Goal: Check status: Check status

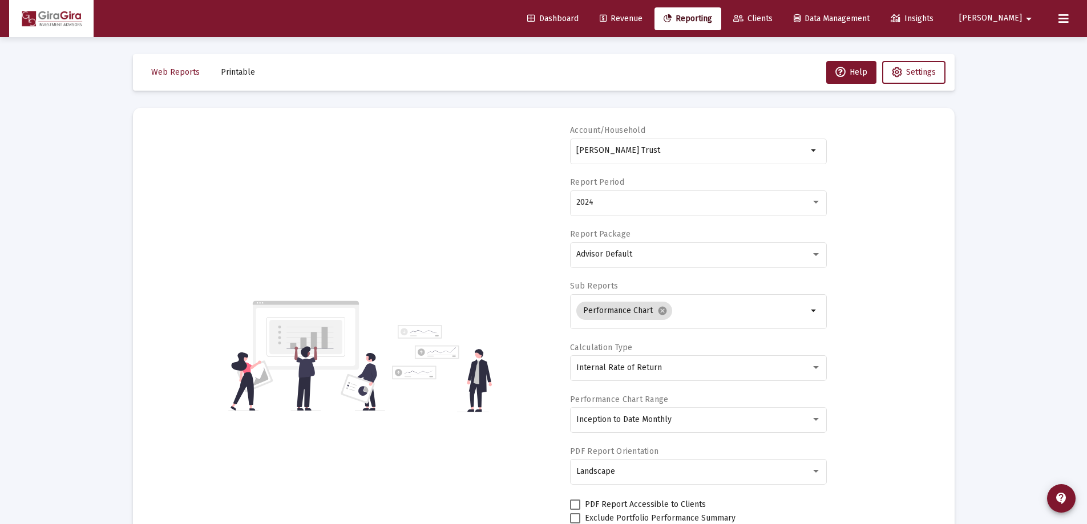
select select "View all"
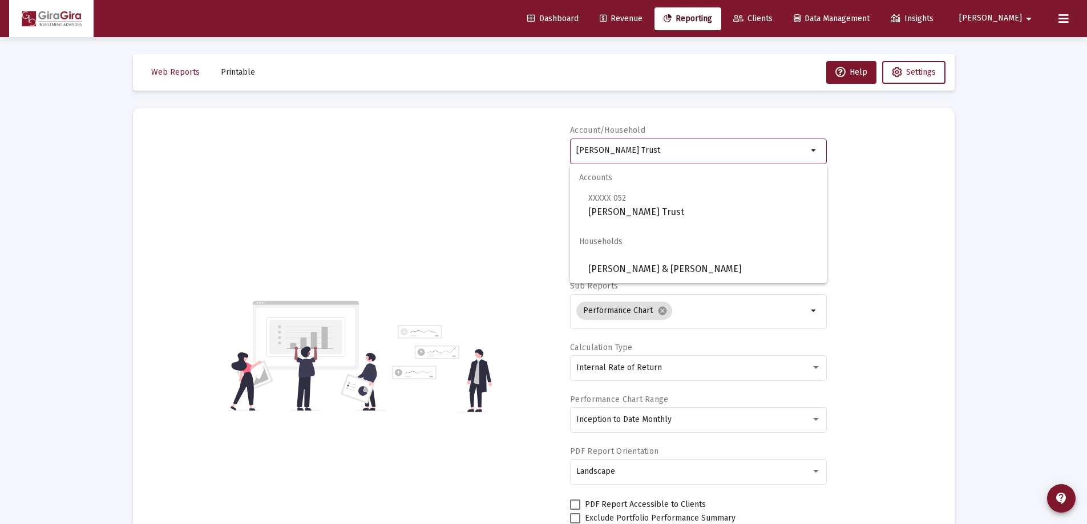
drag, startPoint x: 576, startPoint y: 146, endPoint x: 990, endPoint y: 100, distance: 415.7
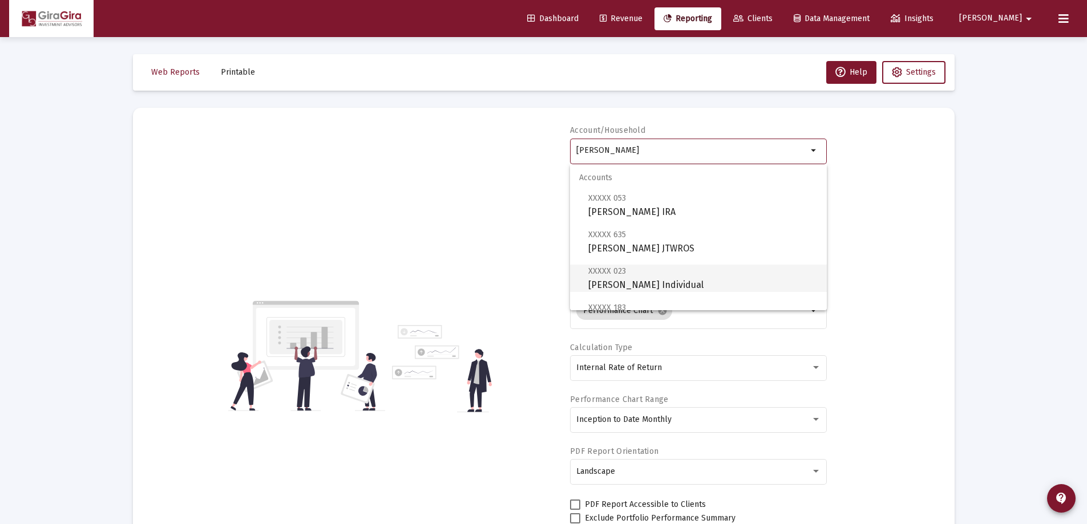
click at [626, 277] on span "XXXXX 023 [PERSON_NAME] Individual" at bounding box center [702, 278] width 229 height 28
type input "[PERSON_NAME] Individual"
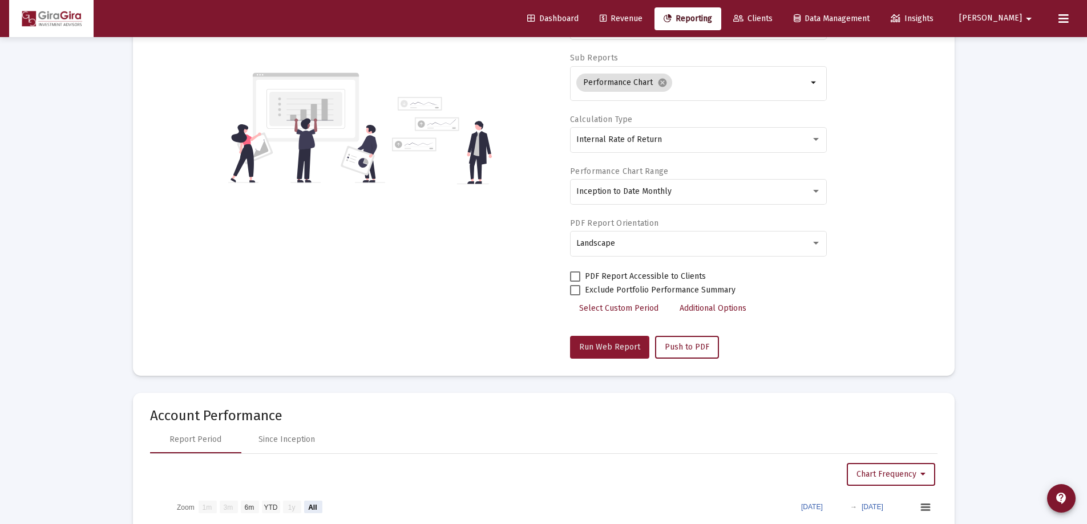
click at [594, 350] on span "Run Web Report" at bounding box center [609, 347] width 61 height 10
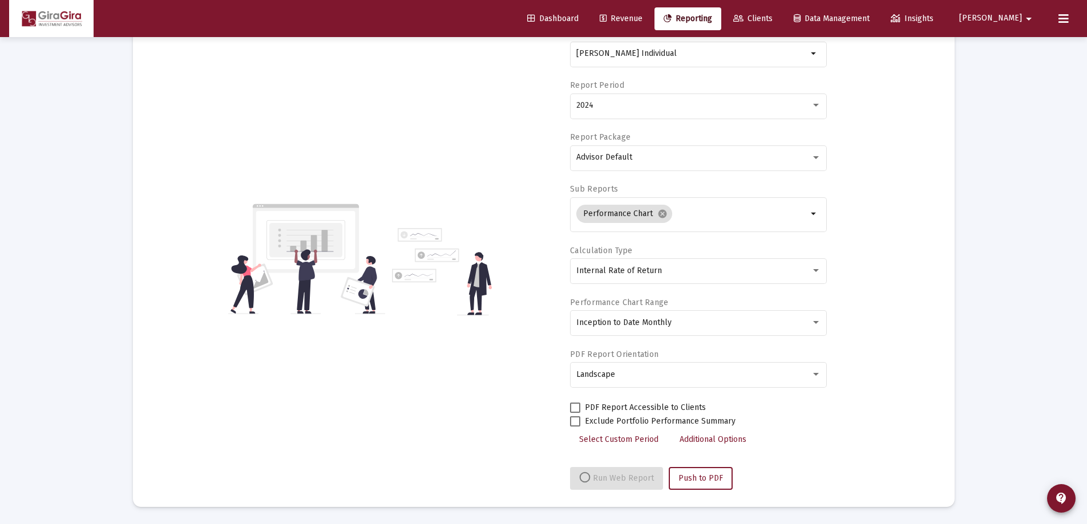
select select "View 1 month"
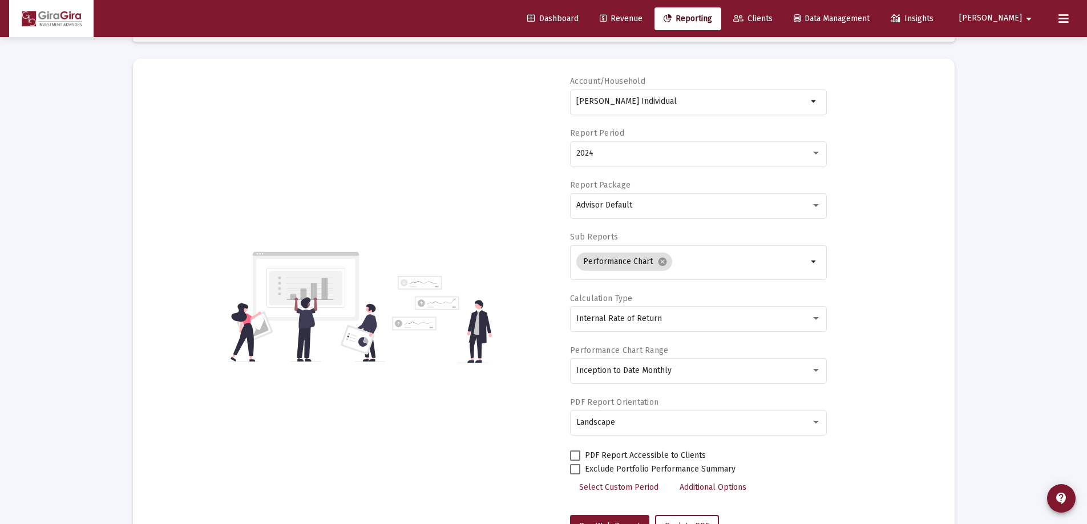
scroll to position [0, 0]
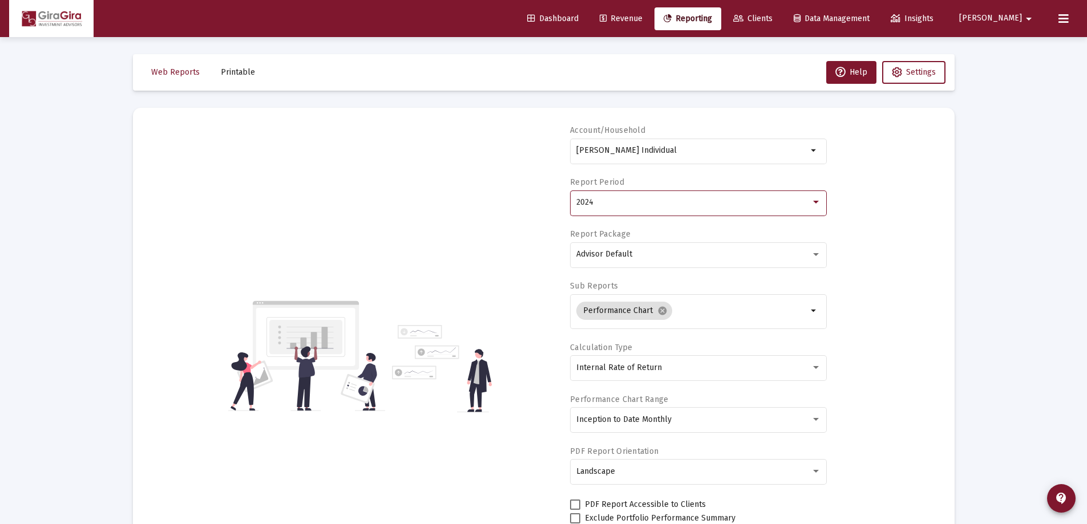
click at [593, 203] on div "2024" at bounding box center [693, 202] width 235 height 9
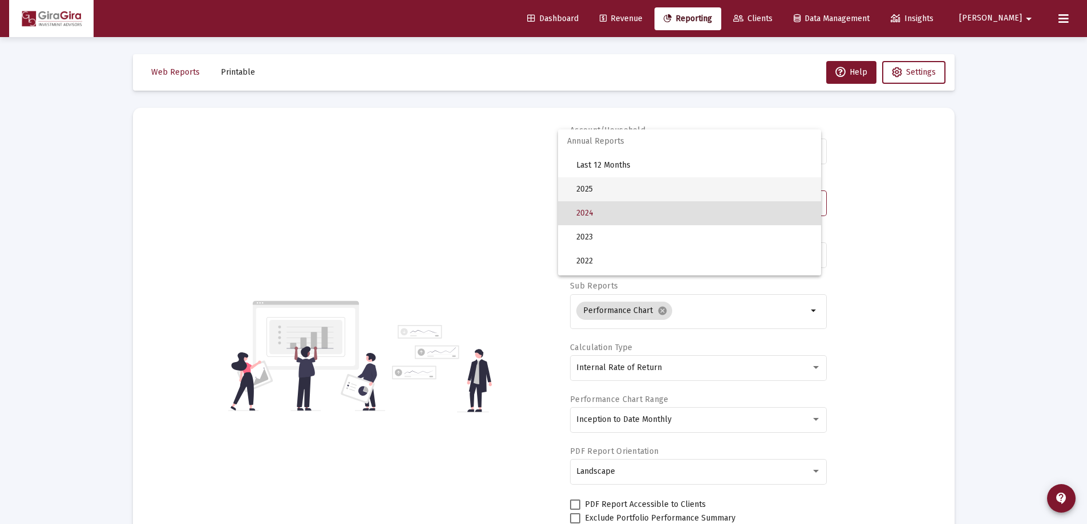
scroll to position [11, 0]
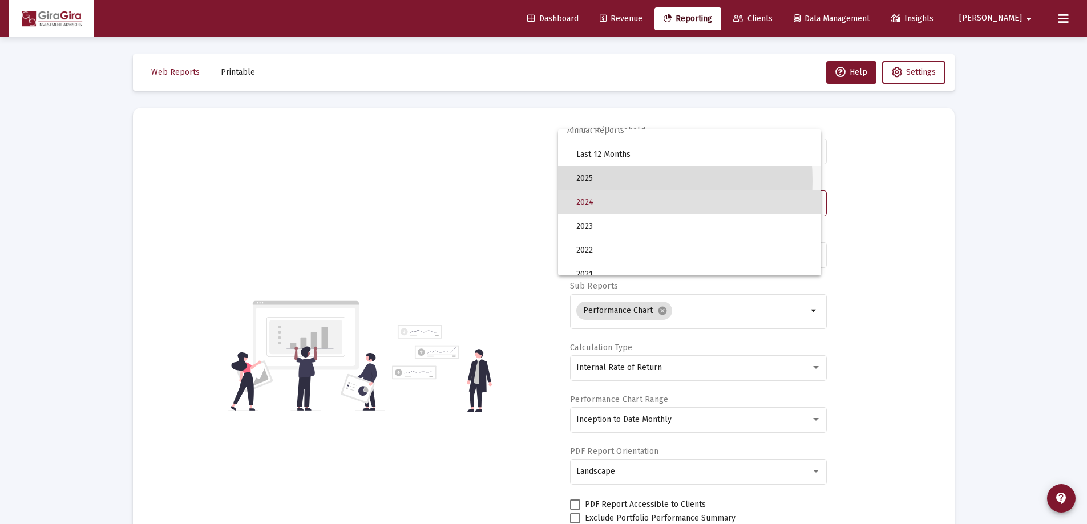
click at [592, 181] on span "2025" at bounding box center [694, 179] width 236 height 24
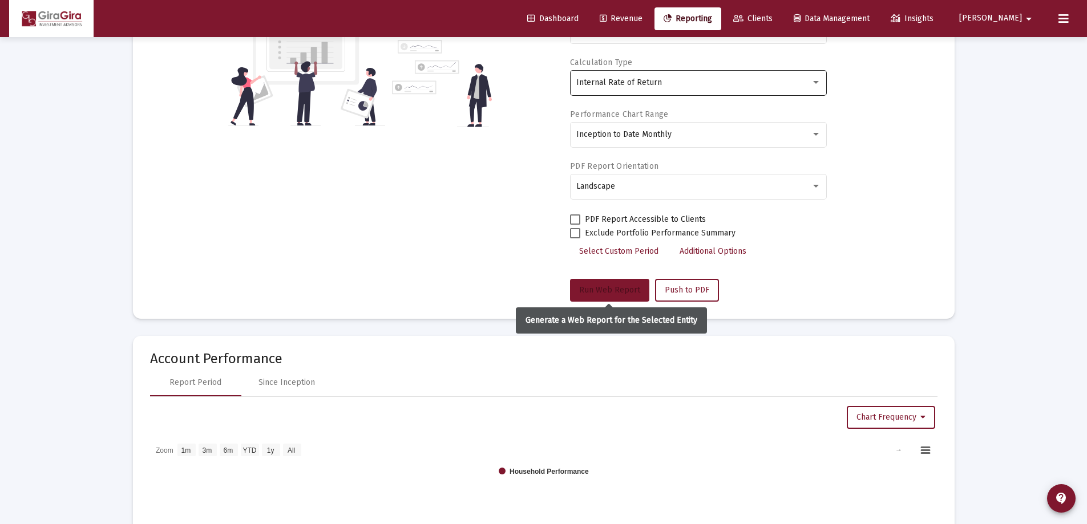
click at [617, 283] on button "Run Web Report" at bounding box center [609, 290] width 79 height 23
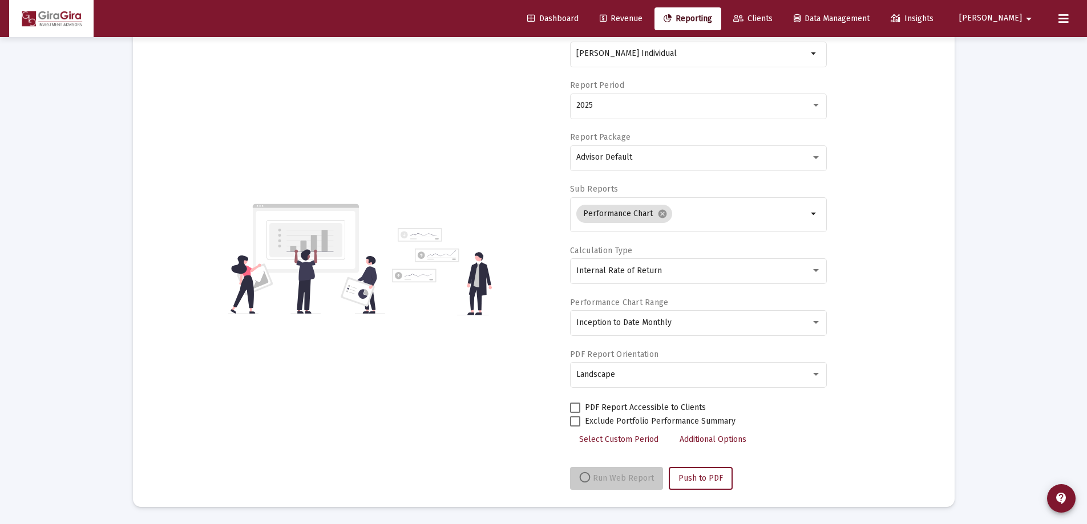
select select "View all"
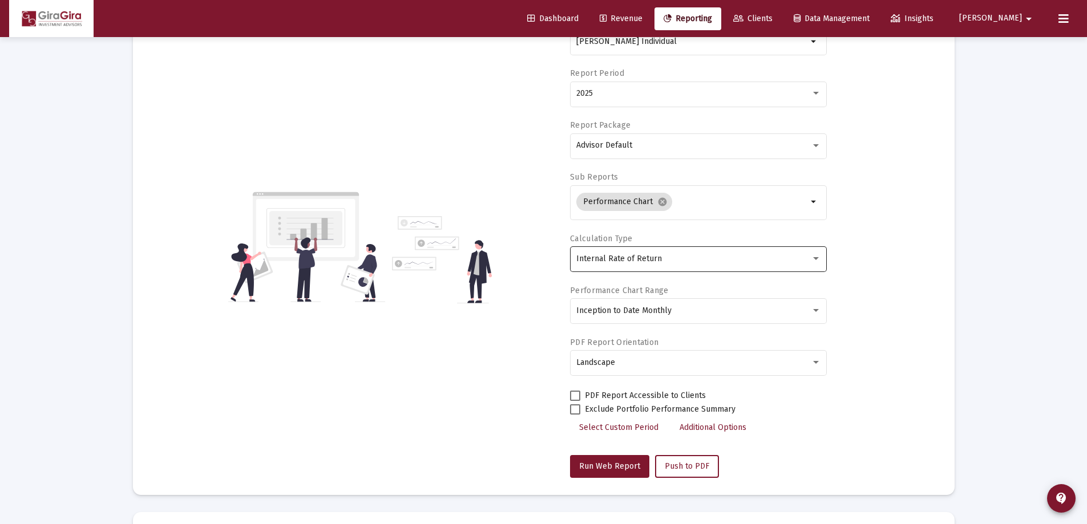
scroll to position [0, 0]
